Goal: Transaction & Acquisition: Obtain resource

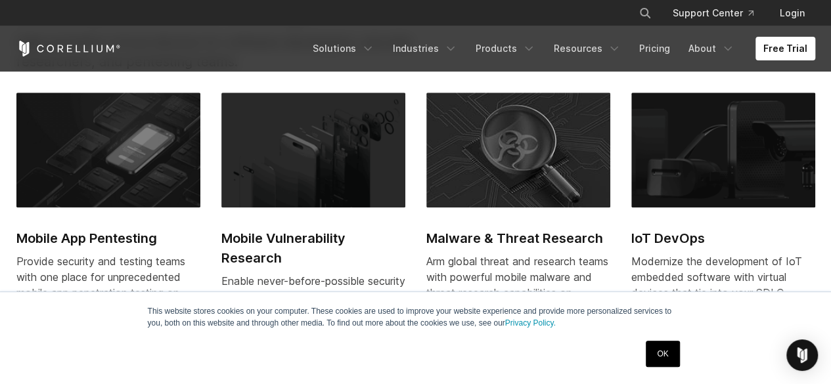
scroll to position [522, 0]
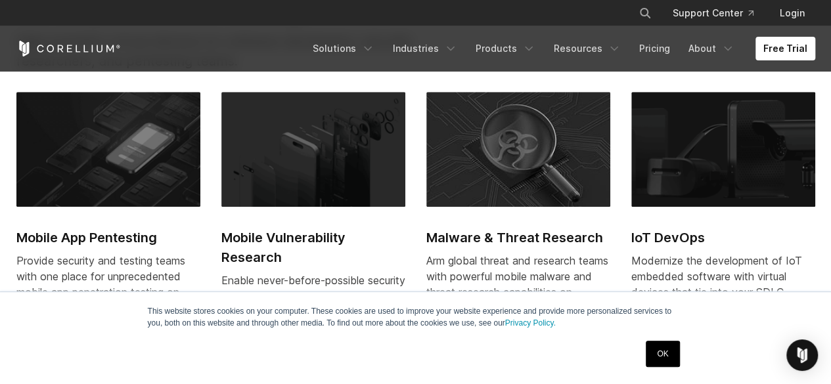
click at [658, 349] on link "OK" at bounding box center [663, 354] width 34 height 26
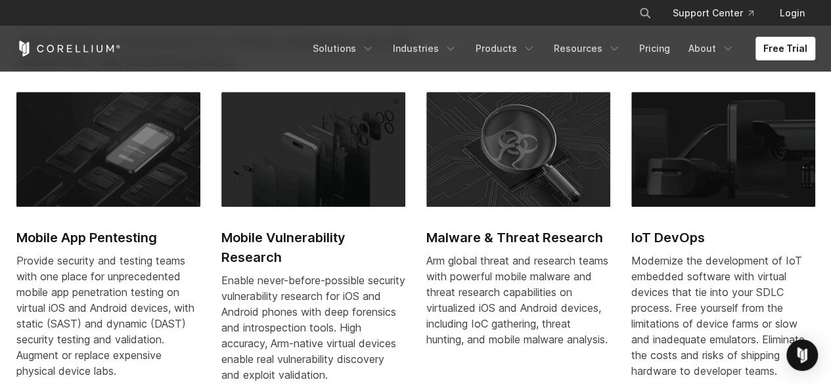
scroll to position [636, 0]
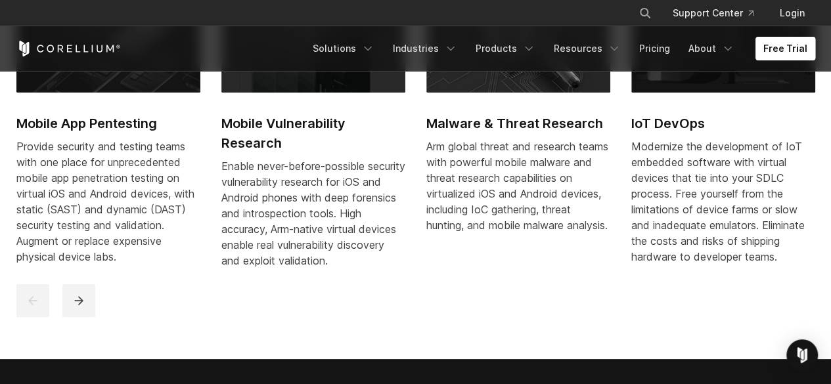
click at [792, 47] on link "Free Trial" at bounding box center [786, 49] width 60 height 24
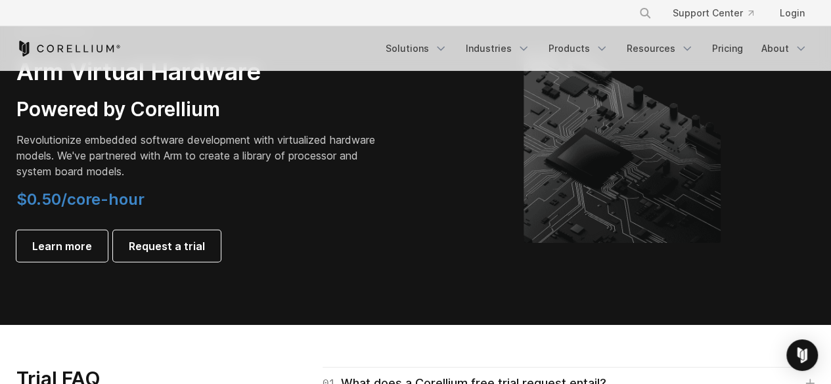
scroll to position [1612, 0]
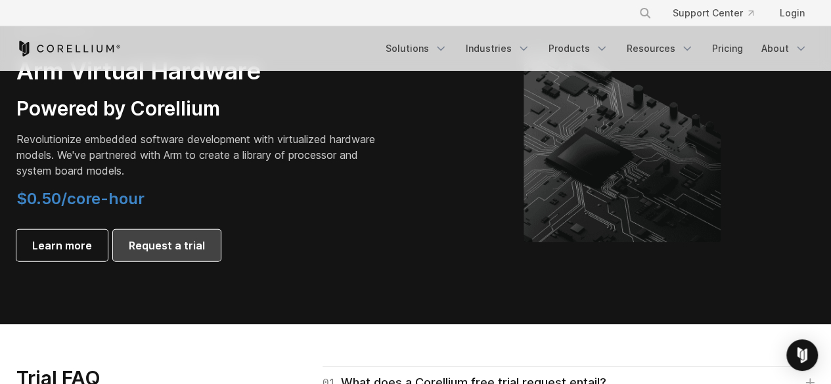
click at [168, 244] on span "Request a trial" at bounding box center [167, 246] width 76 height 16
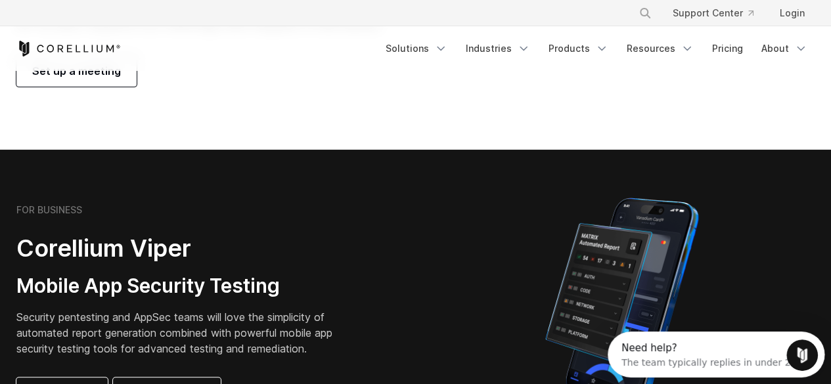
scroll to position [0, 0]
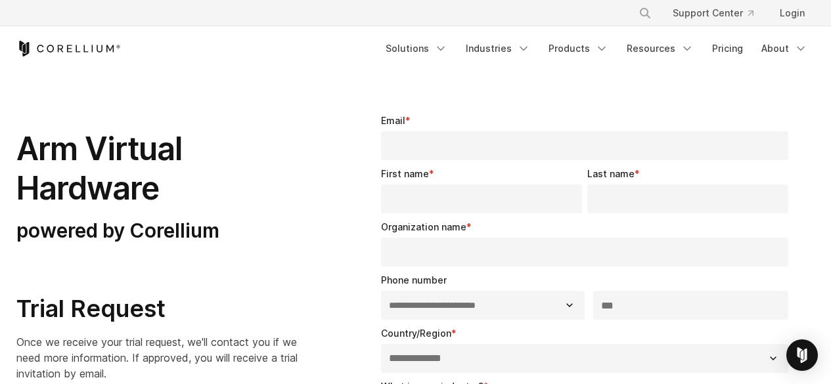
select select "**"
